Goal: Task Accomplishment & Management: Manage account settings

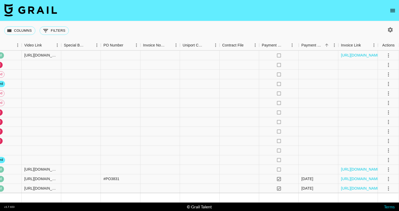
scroll to position [1334, 616]
click at [388, 149] on icon "select merge strategy" at bounding box center [388, 150] width 1 height 4
click at [383, 163] on li "Confirm" at bounding box center [382, 162] width 34 height 10
click at [381, 170] on li "Decline" at bounding box center [382, 172] width 34 height 10
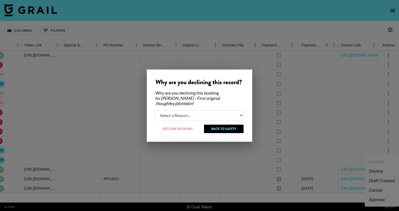
select select "creator_decline"
click at [184, 127] on button "Decline Booking" at bounding box center [178, 129] width 45 height 8
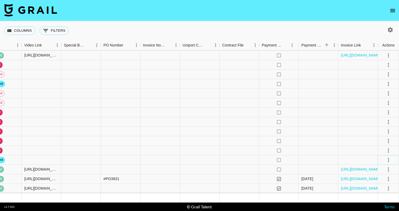
click at [387, 160] on icon "select merge strategy" at bounding box center [389, 160] width 6 height 6
click at [386, 129] on li "Draft Created" at bounding box center [382, 130] width 34 height 10
click at [240, 160] on div at bounding box center [240, 160] width 40 height 10
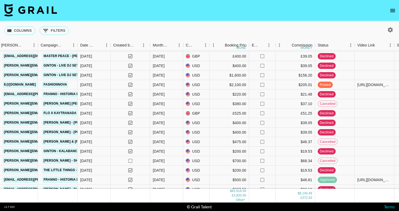
scroll to position [523, 283]
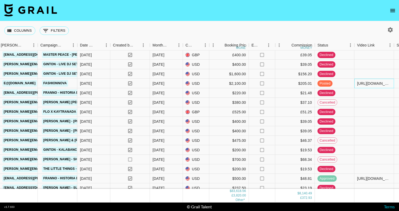
click at [388, 85] on div "[URL][DOMAIN_NAME], [URL][DOMAIN_NAME], [URL][DOMAIN_NAME], [URL][DOMAIN_NAME],…" at bounding box center [374, 83] width 34 height 5
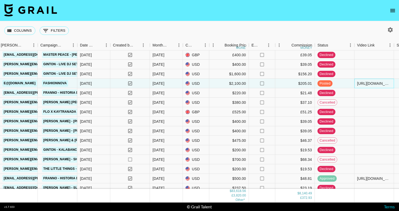
click at [388, 82] on div "[URL][DOMAIN_NAME], [URL][DOMAIN_NAME], [URL][DOMAIN_NAME], [URL][DOMAIN_NAME],…" at bounding box center [374, 83] width 34 height 5
drag, startPoint x: 388, startPoint y: 83, endPoint x: 349, endPoint y: 82, distance: 39.1
click at [349, 82] on div "DkW7MgSo2QtvXcKM9dVk rechXtX7H8jiDN65L rosaharberking [PERSON_NAME][EMAIL_ADDRE…" at bounding box center [225, 84] width 1016 height 10
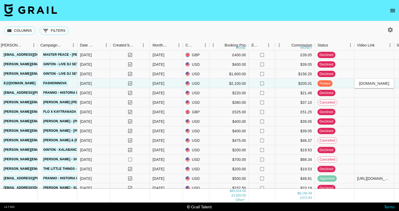
type input "[URL][DOMAIN_NAME], [URL][DOMAIN_NAME], [URL][DOMAIN_NAME], [URL][DOMAIN_NAME],…"
click at [383, 95] on div at bounding box center [375, 93] width 40 height 10
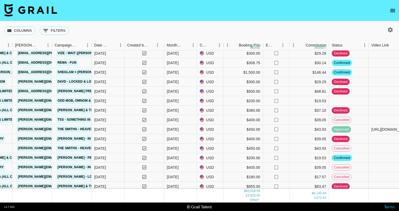
scroll to position [1243, 269]
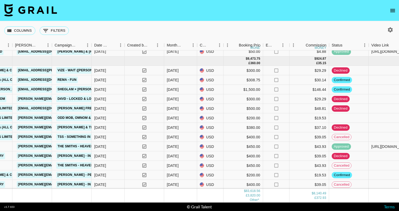
click at [392, 12] on icon "open drawer" at bounding box center [393, 10] width 5 height 3
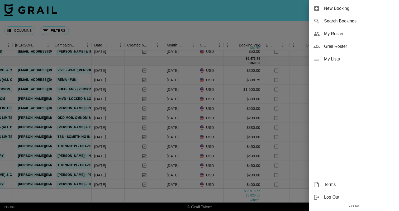
click at [337, 34] on span "My Roster" at bounding box center [359, 34] width 71 height 6
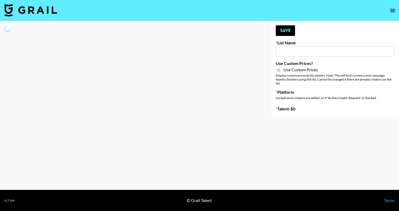
type input "PolyBuzz Campaign"
checkbox input "true"
select select "Brand"
type input "Airbrush Halloween Filters"
checkbox input "true"
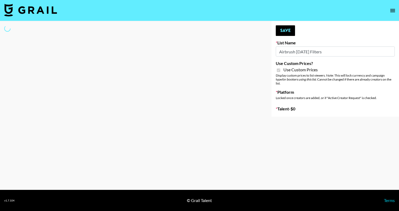
select select "Brand"
type input "[PERSON_NAME]"
checkbox input "true"
select select "Brand"
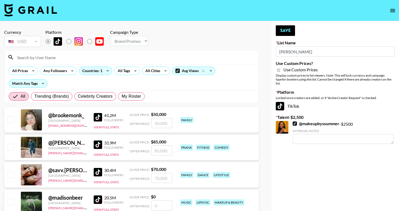
click at [78, 58] on input at bounding box center [135, 57] width 242 height 8
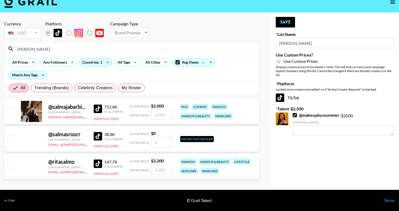
scroll to position [8, 0]
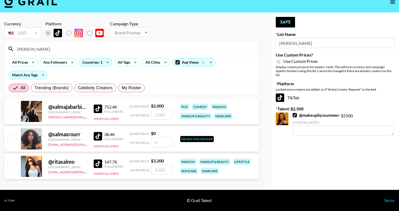
type input "salm"
click at [12, 110] on input "checkbox" at bounding box center [10, 111] width 6 height 6
checkbox input "true"
type input "2000"
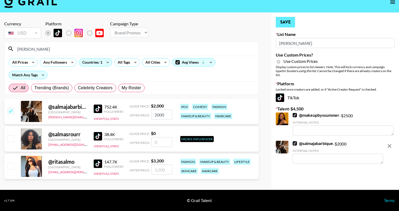
click at [288, 20] on button "Save" at bounding box center [285, 22] width 19 height 11
